Goal: Transaction & Acquisition: Purchase product/service

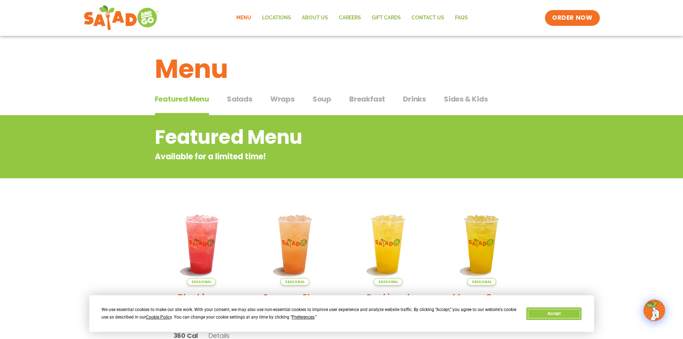
click at [573, 314] on button "Accept" at bounding box center [553, 313] width 55 height 13
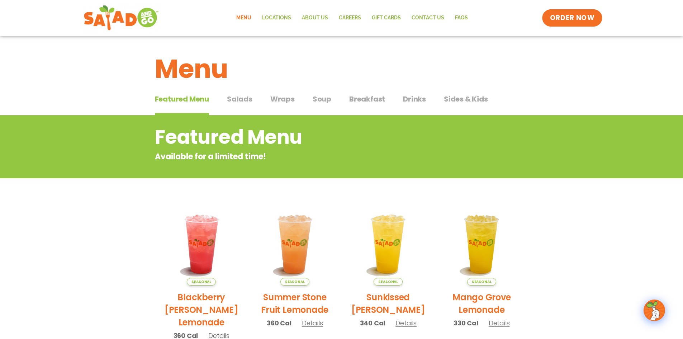
click at [576, 18] on span "ORDER NOW" at bounding box center [572, 17] width 44 height 9
click at [582, 20] on span "ORDER NOW" at bounding box center [572, 17] width 44 height 9
